Goal: Navigation & Orientation: Find specific page/section

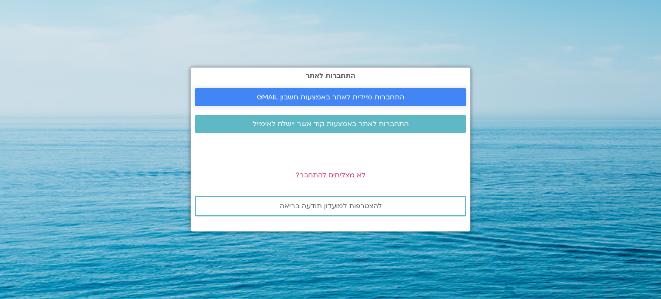
click at [279, 99] on span "התחברות מיידית לאתר באמצעות חשבון GMAIL" at bounding box center [331, 97] width 148 height 8
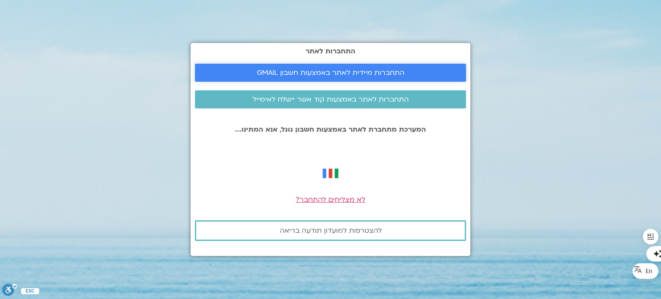
click at [325, 73] on span "התחברות מיידית לאתר באמצעות חשבון GMAIL" at bounding box center [331, 73] width 148 height 8
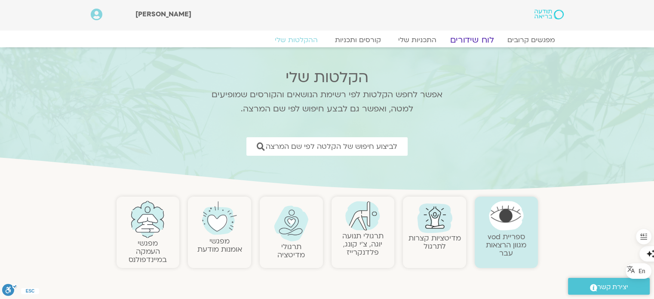
click at [466, 37] on link "לוח שידורים" at bounding box center [472, 40] width 65 height 10
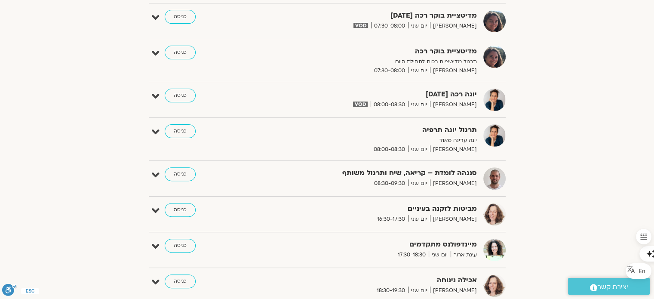
scroll to position [344, 0]
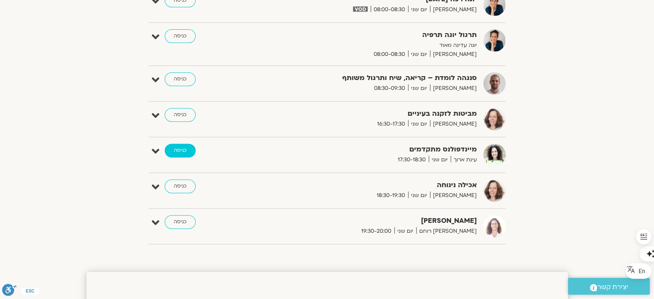
click at [176, 151] on link "כניסה" at bounding box center [180, 151] width 31 height 14
